Goal: Book appointment/travel/reservation

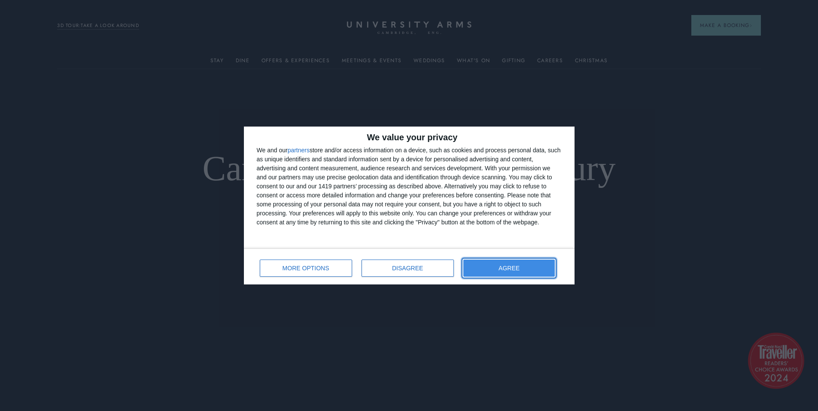
click at [529, 264] on button "AGREE" at bounding box center [509, 268] width 92 height 17
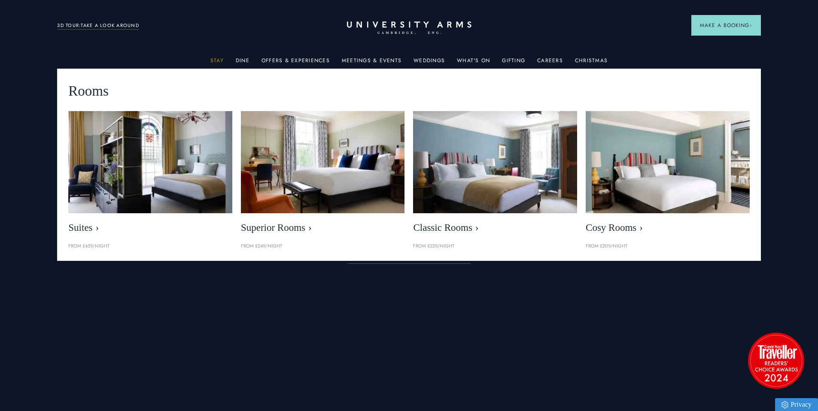
click at [218, 61] on link "Stay" at bounding box center [216, 63] width 13 height 11
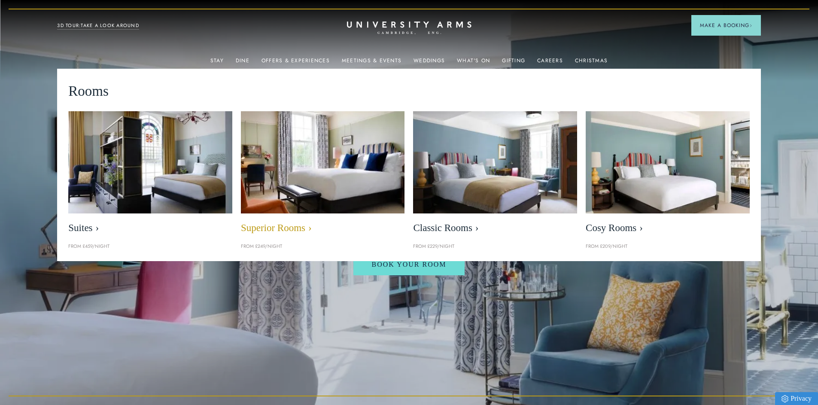
click at [328, 198] on img at bounding box center [322, 162] width 188 height 118
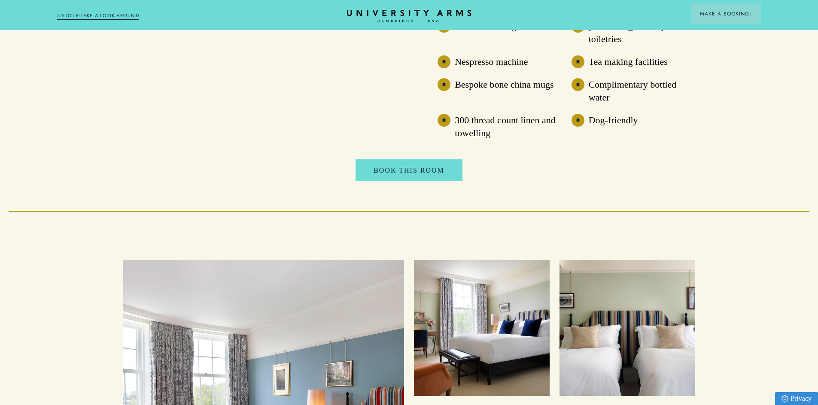
scroll to position [827, 0]
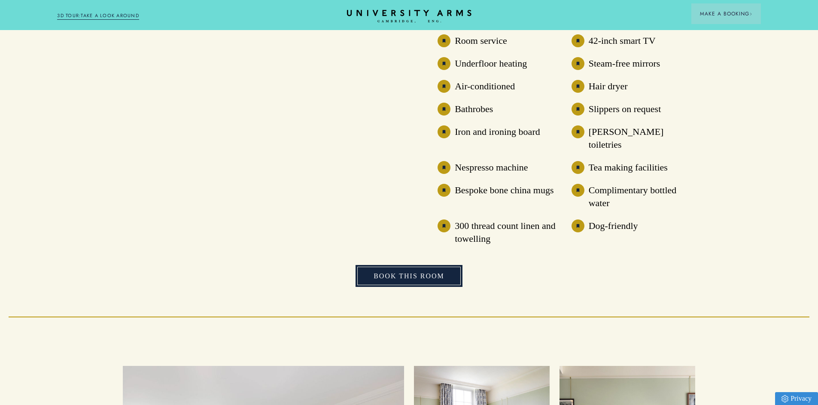
click at [411, 265] on link "Book This Room" at bounding box center [409, 276] width 107 height 22
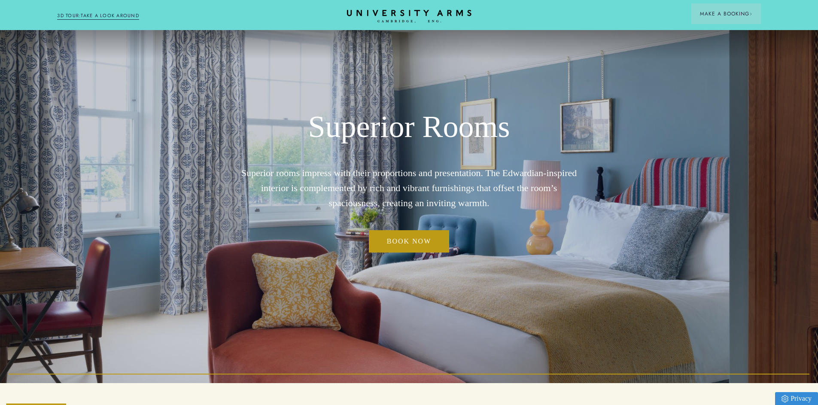
scroll to position [14, 0]
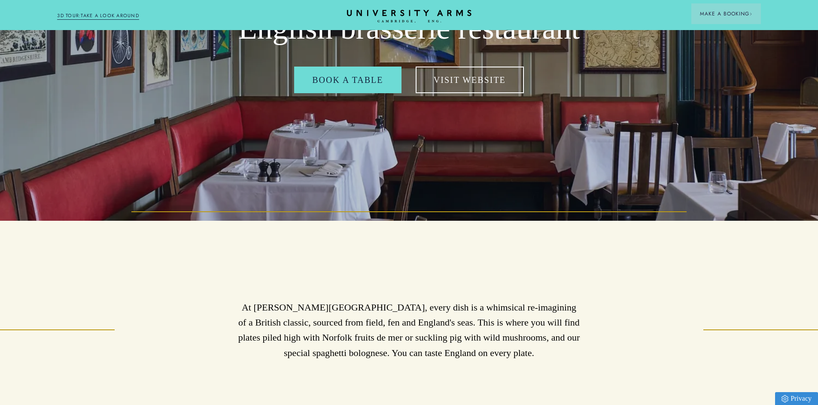
scroll to position [122, 0]
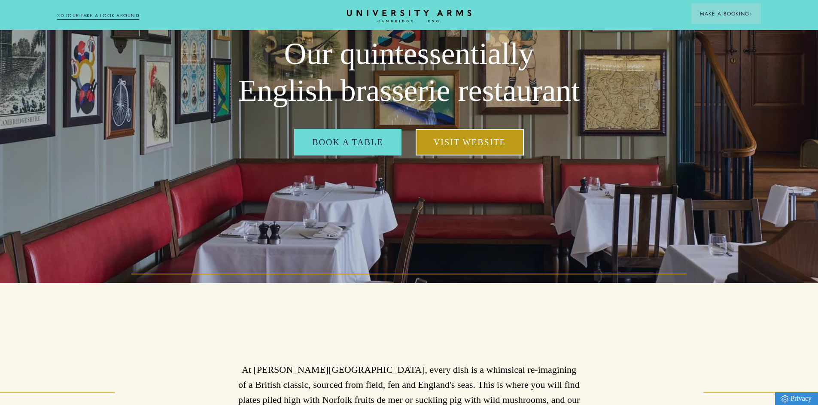
click at [459, 155] on link "Visit Website" at bounding box center [470, 142] width 108 height 27
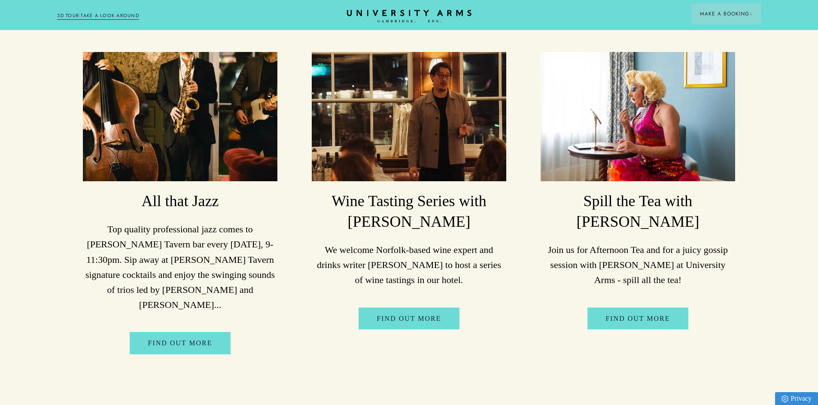
scroll to position [1725, 0]
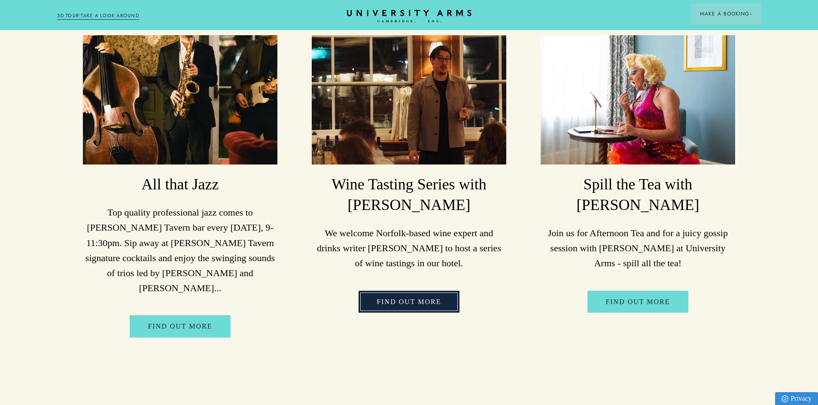
click at [425, 307] on link "Find Out More" at bounding box center [409, 302] width 100 height 22
